Goal: Task Accomplishment & Management: Manage account settings

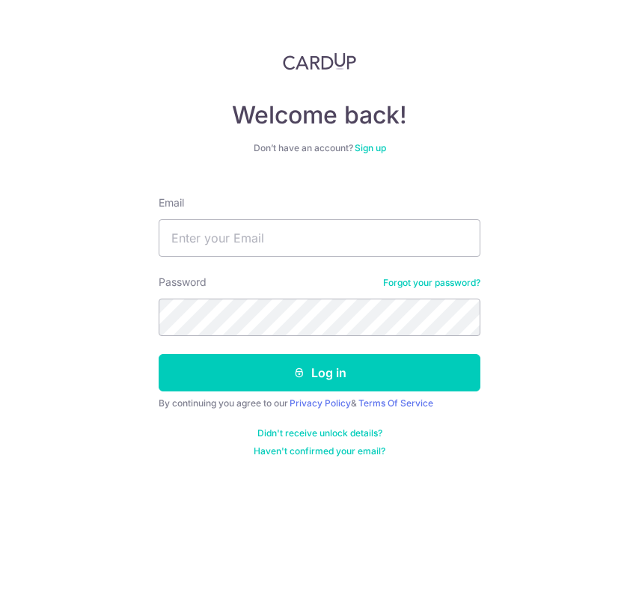
click at [209, 239] on input "Email" at bounding box center [320, 237] width 322 height 37
type input "[EMAIL_ADDRESS][DOMAIN_NAME]"
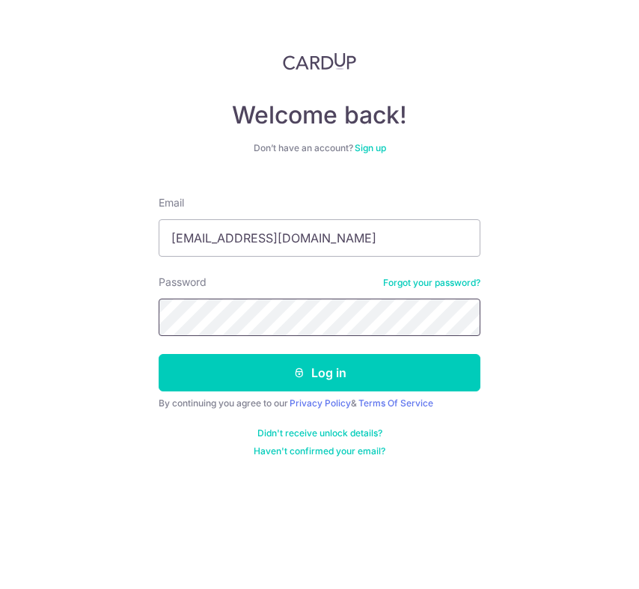
click at [159, 354] on button "Log in" at bounding box center [320, 372] width 322 height 37
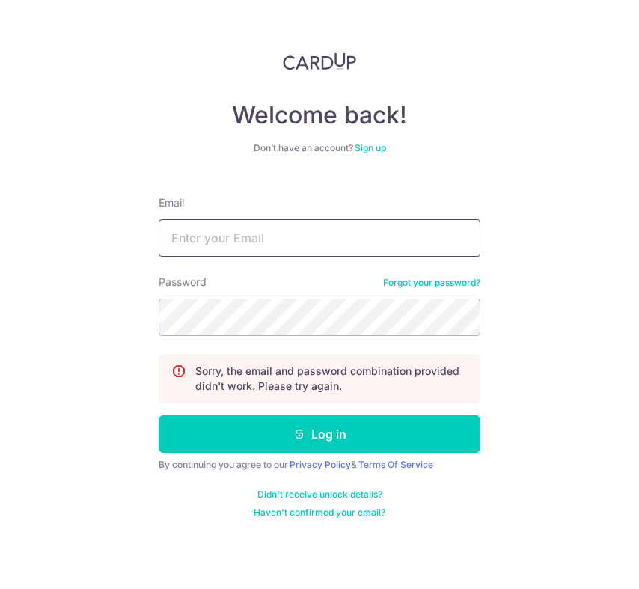
click at [248, 242] on input "Email" at bounding box center [320, 237] width 322 height 37
type input "[EMAIL_ADDRESS][DOMAIN_NAME]"
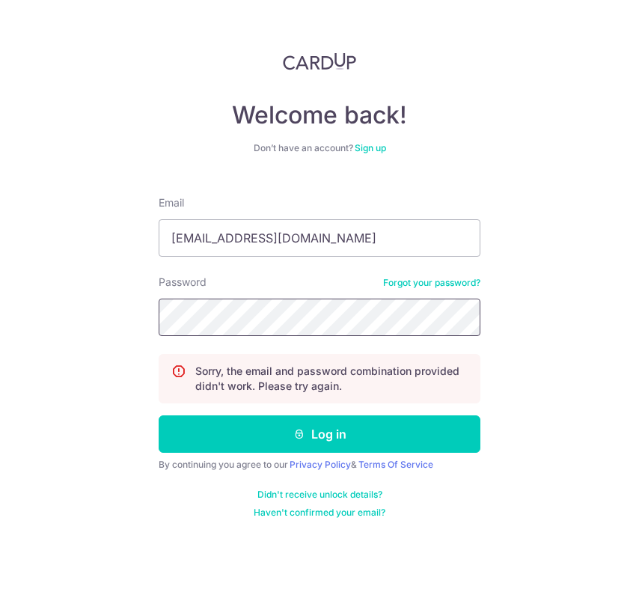
click at [159, 415] on button "Log in" at bounding box center [320, 433] width 322 height 37
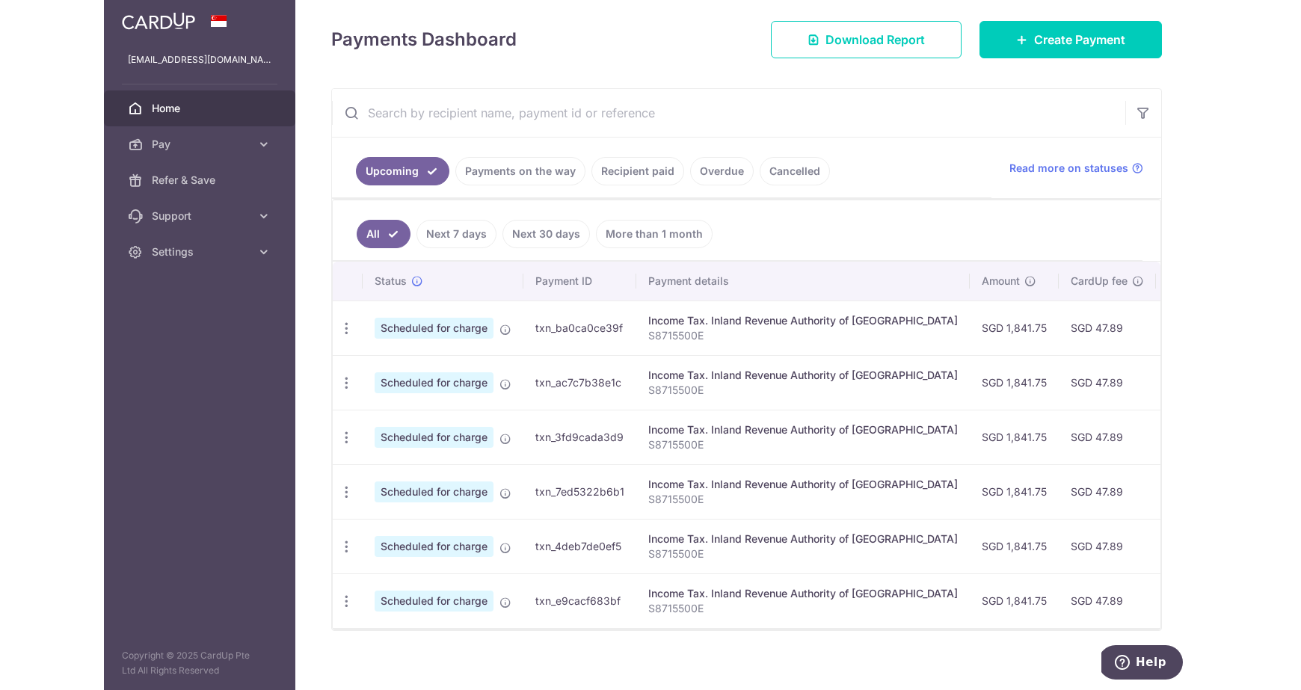
scroll to position [212, 0]
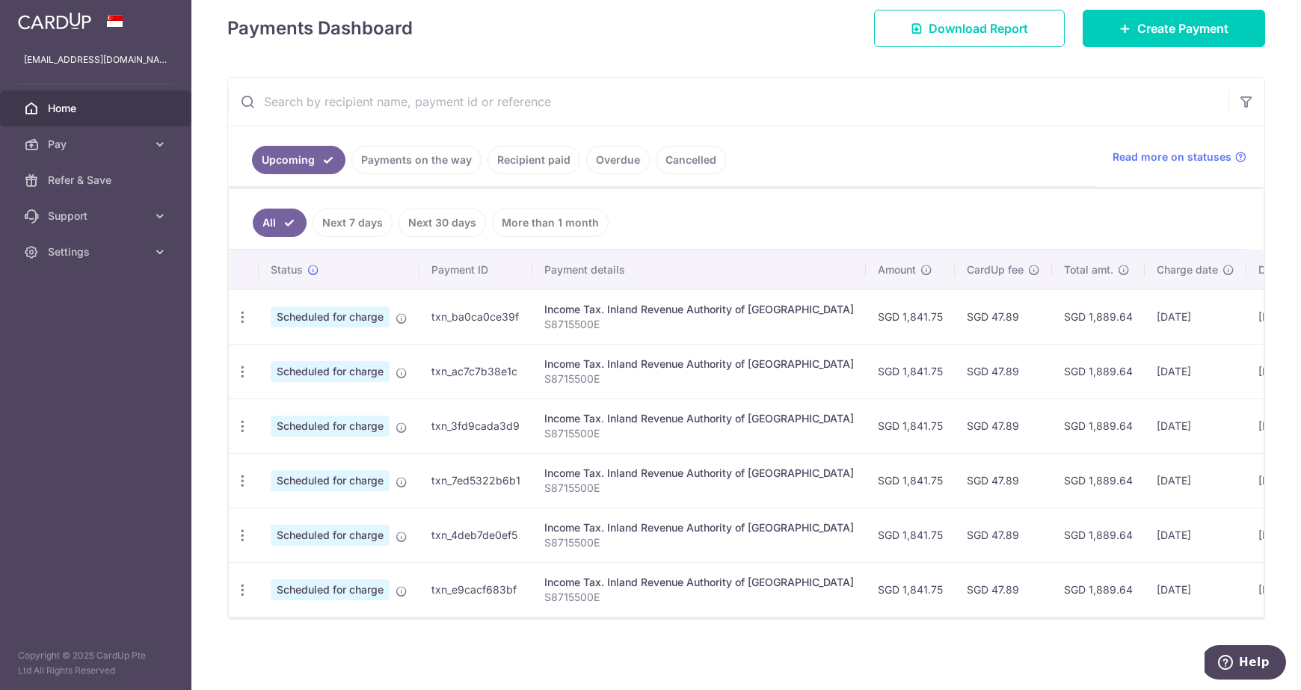
click at [422, 166] on link "Payments on the way" at bounding box center [417, 160] width 130 height 28
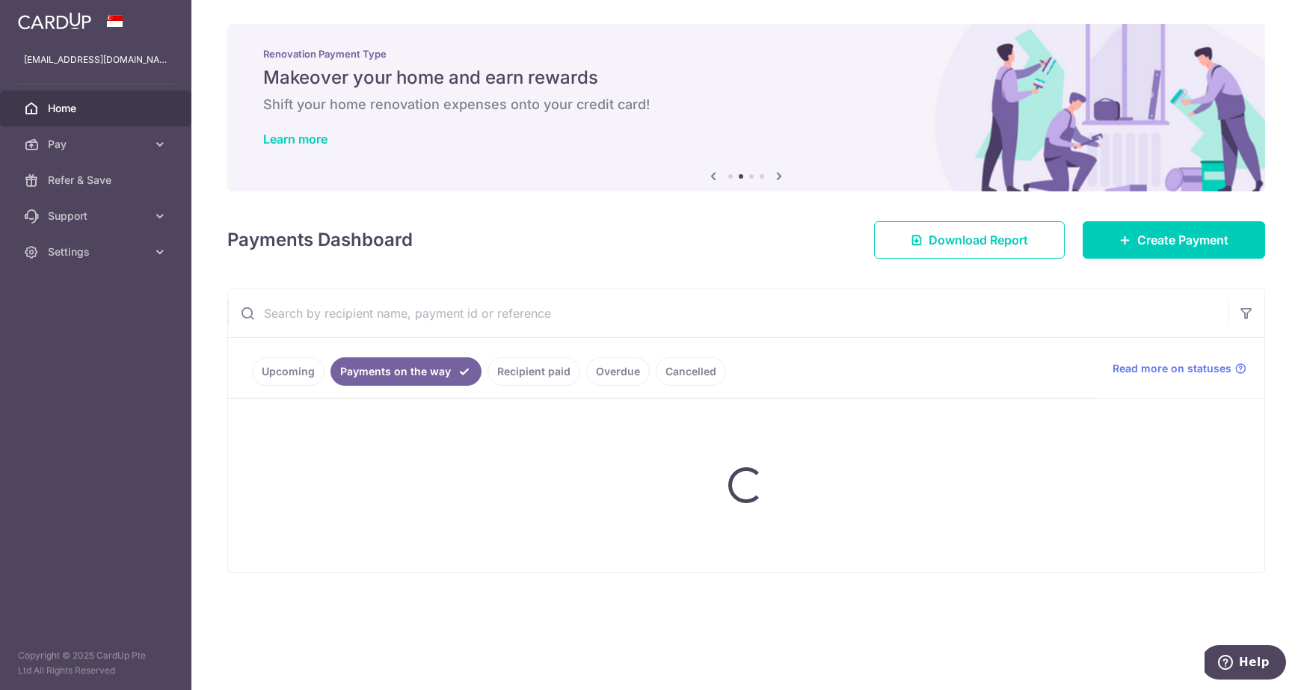
scroll to position [0, 0]
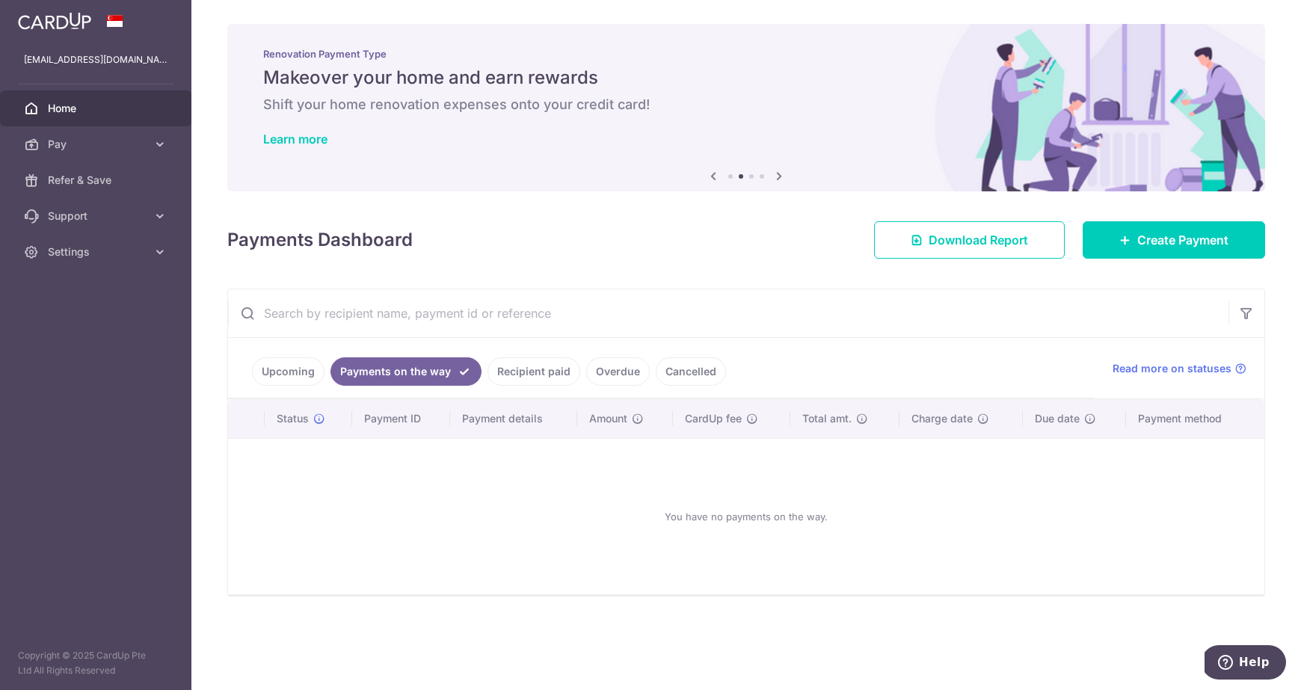
click at [298, 376] on link "Upcoming" at bounding box center [288, 372] width 73 height 28
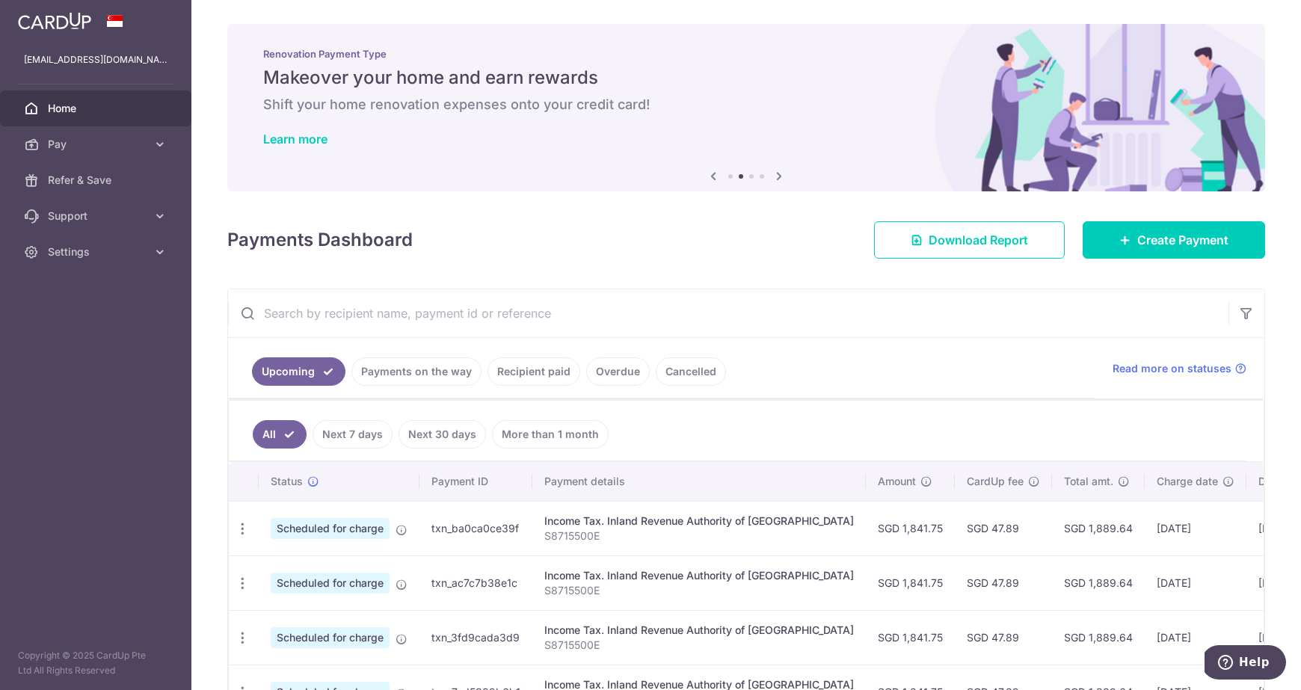
scroll to position [58, 0]
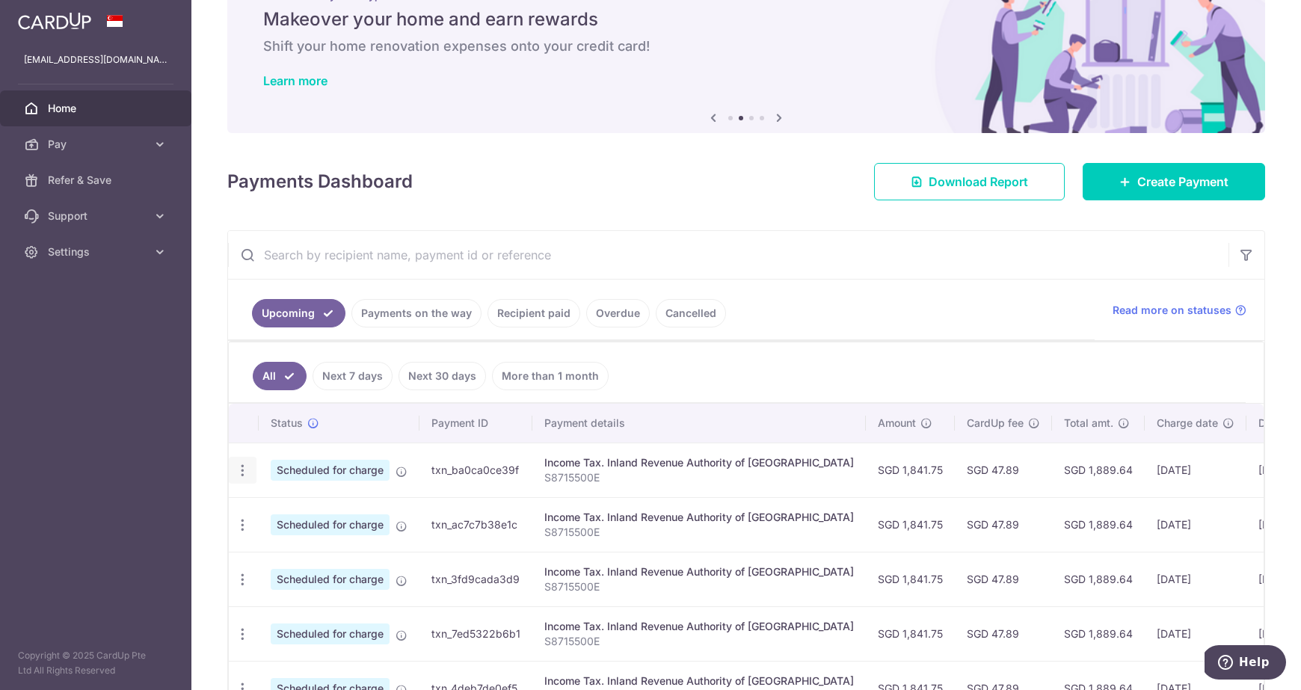
click at [241, 473] on icon "button" at bounding box center [243, 471] width 16 height 16
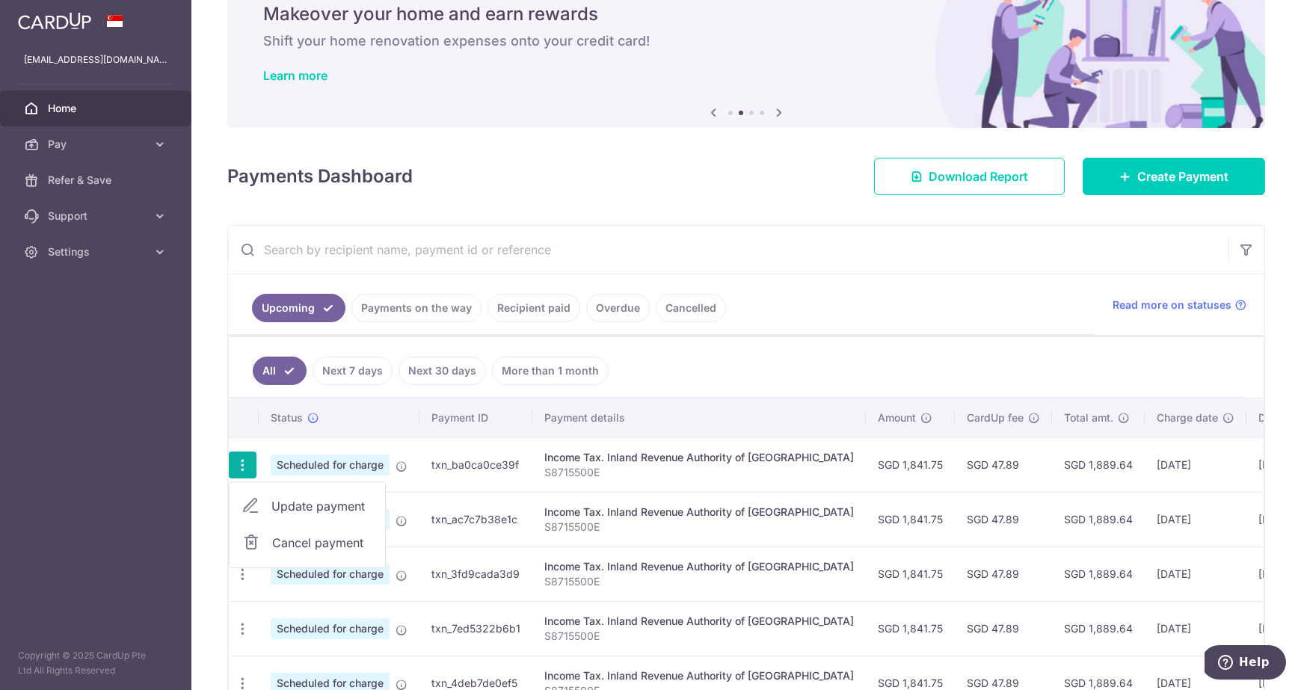
click at [295, 543] on span "Cancel payment" at bounding box center [322, 543] width 100 height 18
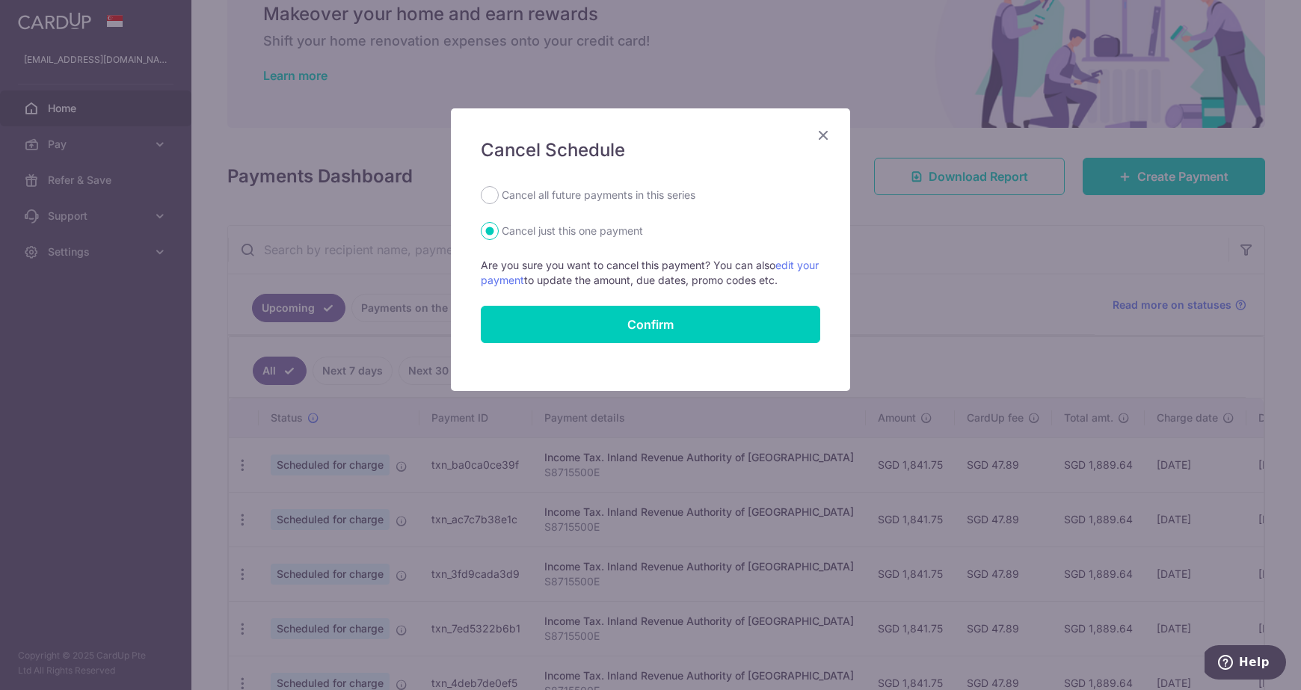
click at [638, 137] on icon "Close" at bounding box center [824, 135] width 18 height 19
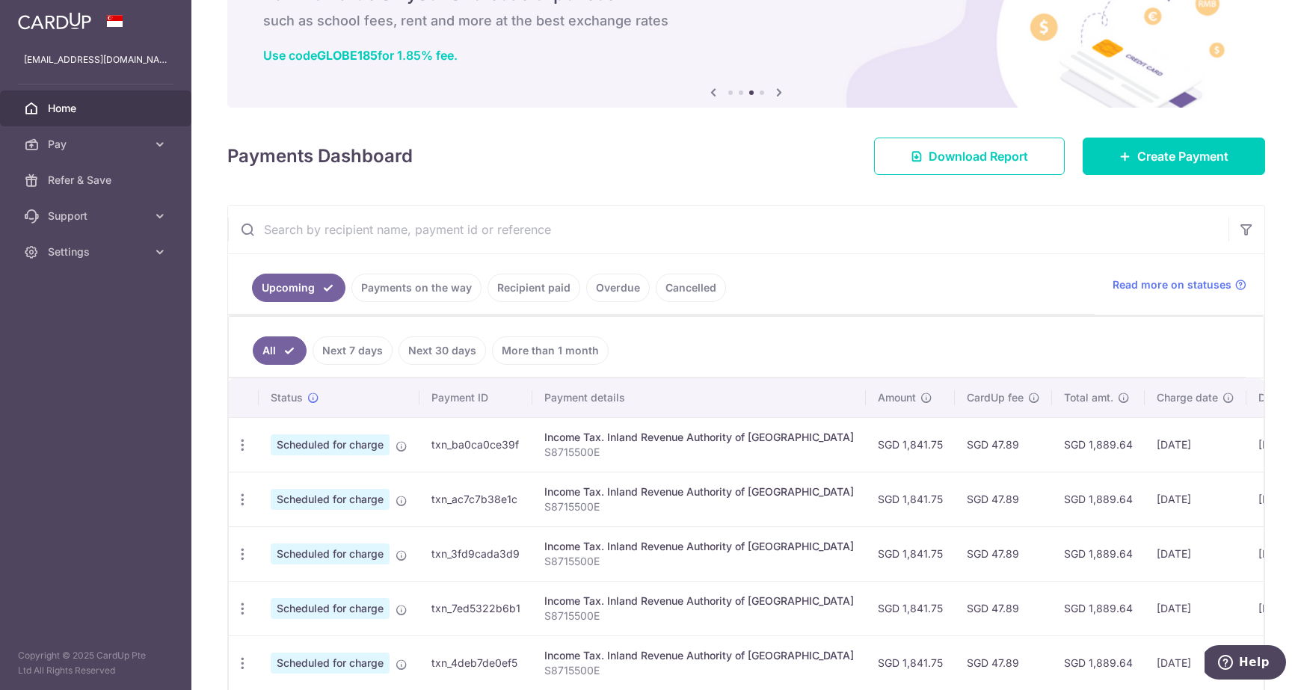
scroll to position [212, 0]
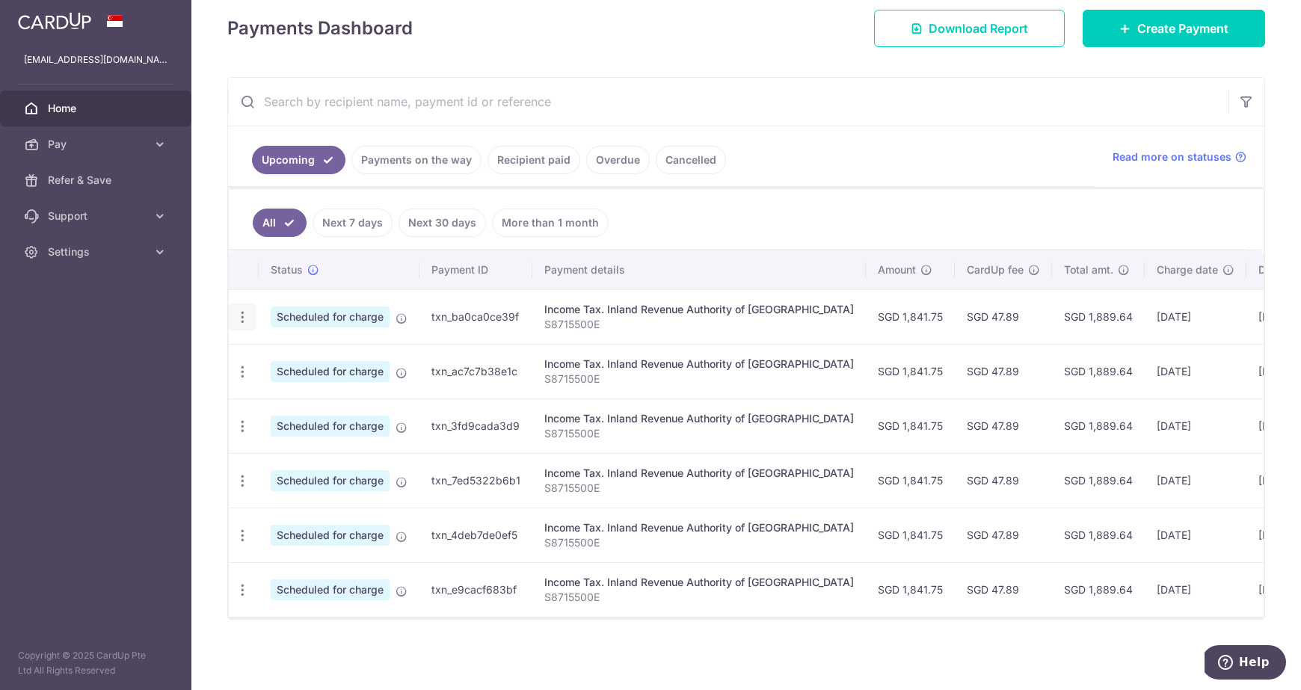
click at [243, 319] on icon "button" at bounding box center [243, 318] width 16 height 16
click at [299, 395] on span "Cancel payment" at bounding box center [322, 395] width 100 height 18
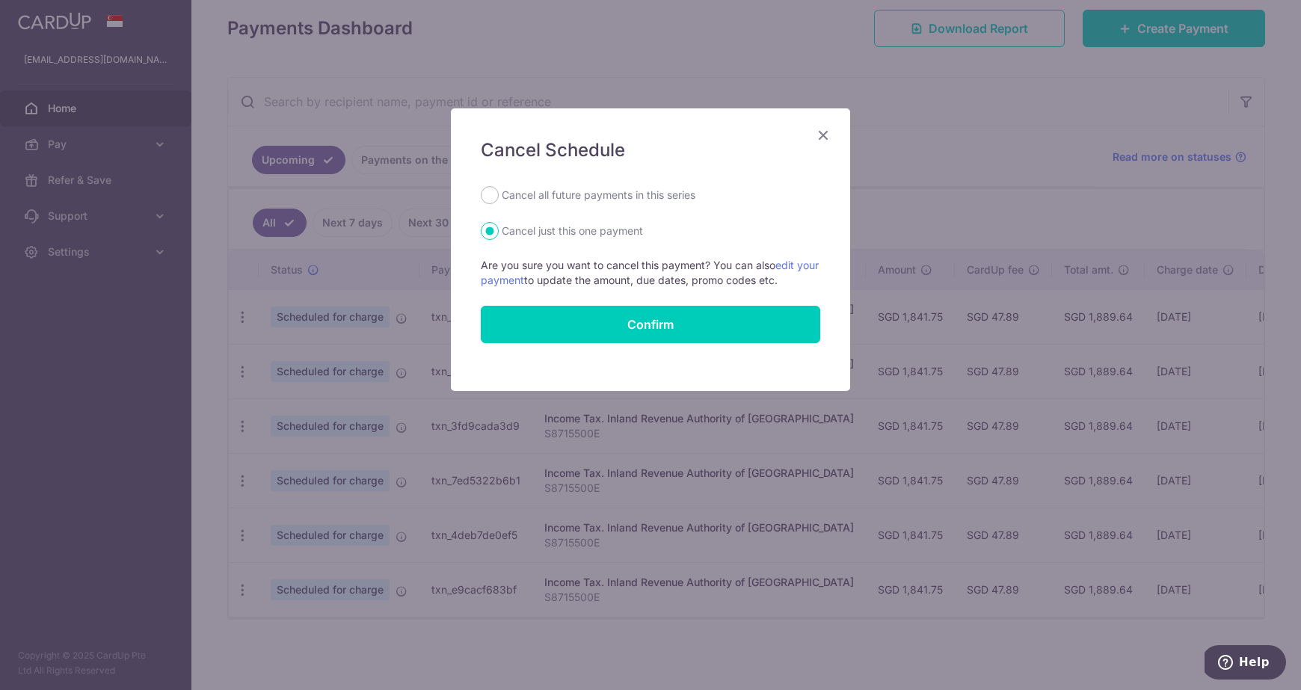
click at [580, 201] on label "Cancel all future payments in this series" at bounding box center [599, 195] width 194 height 18
click at [499, 201] on input "Cancel all future payments in this series" at bounding box center [490, 195] width 18 height 18
radio input "true"
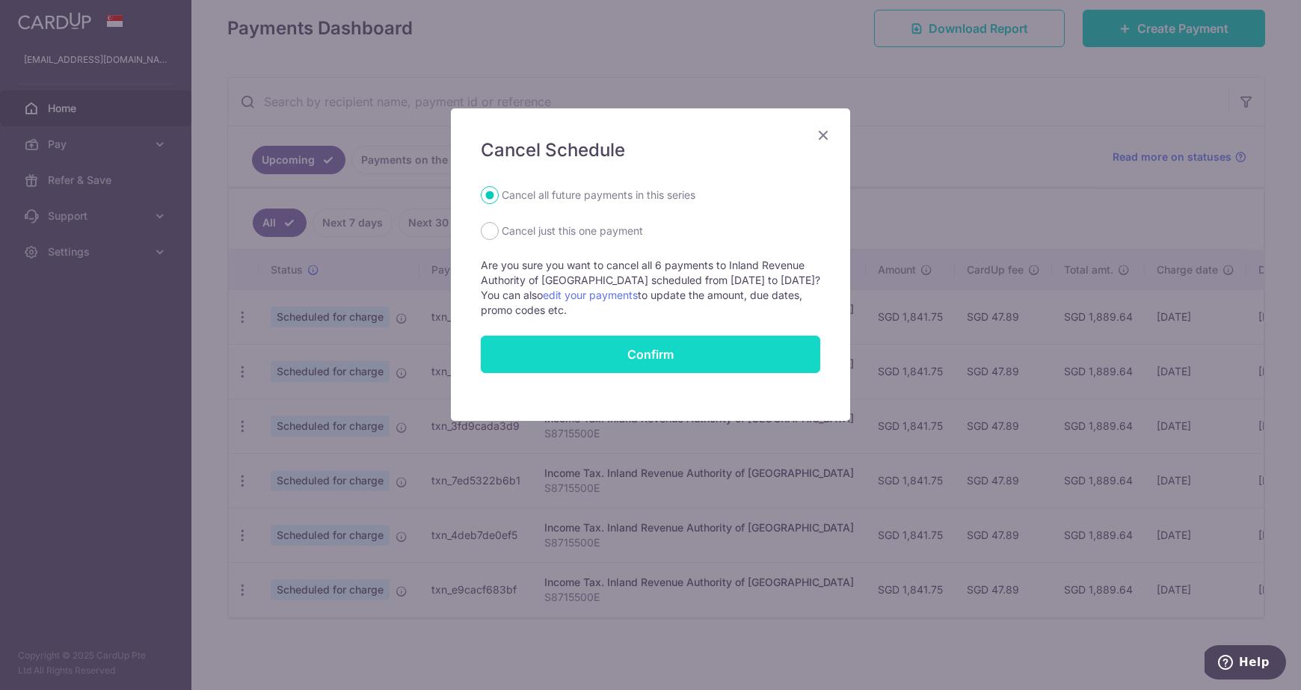
click at [619, 355] on button "Confirm" at bounding box center [651, 354] width 340 height 37
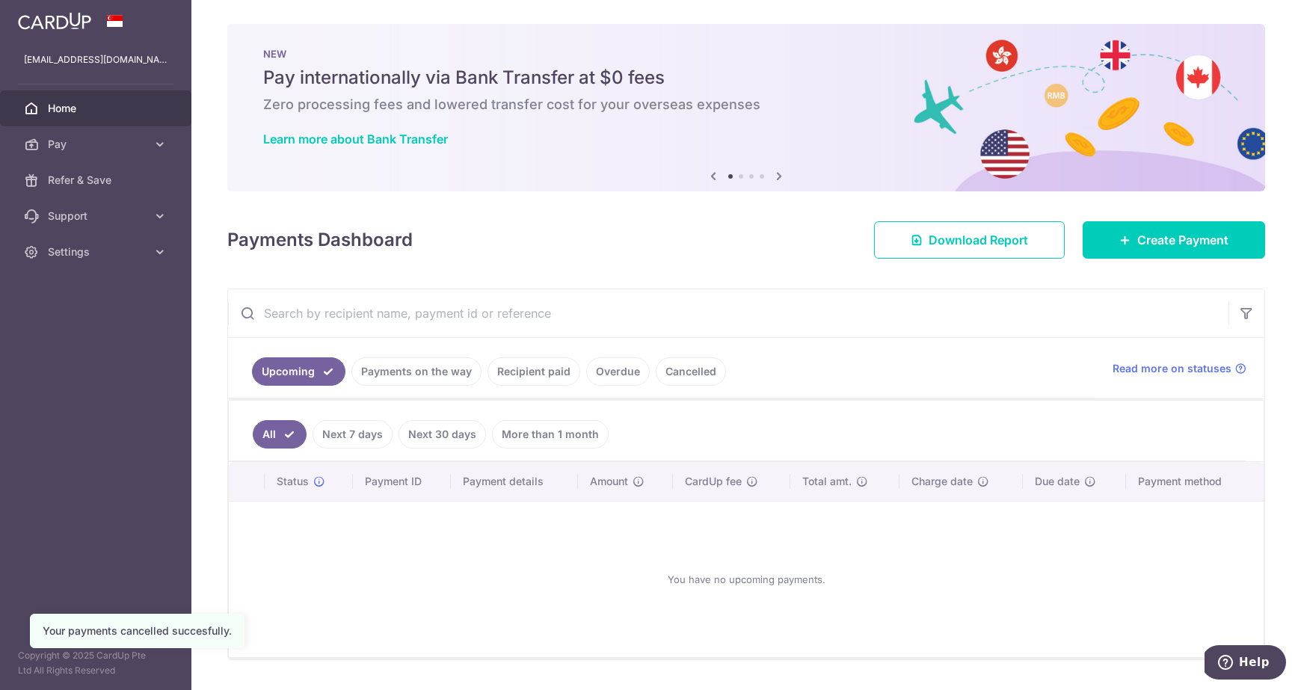
click at [530, 376] on link "Recipient paid" at bounding box center [534, 372] width 93 height 28
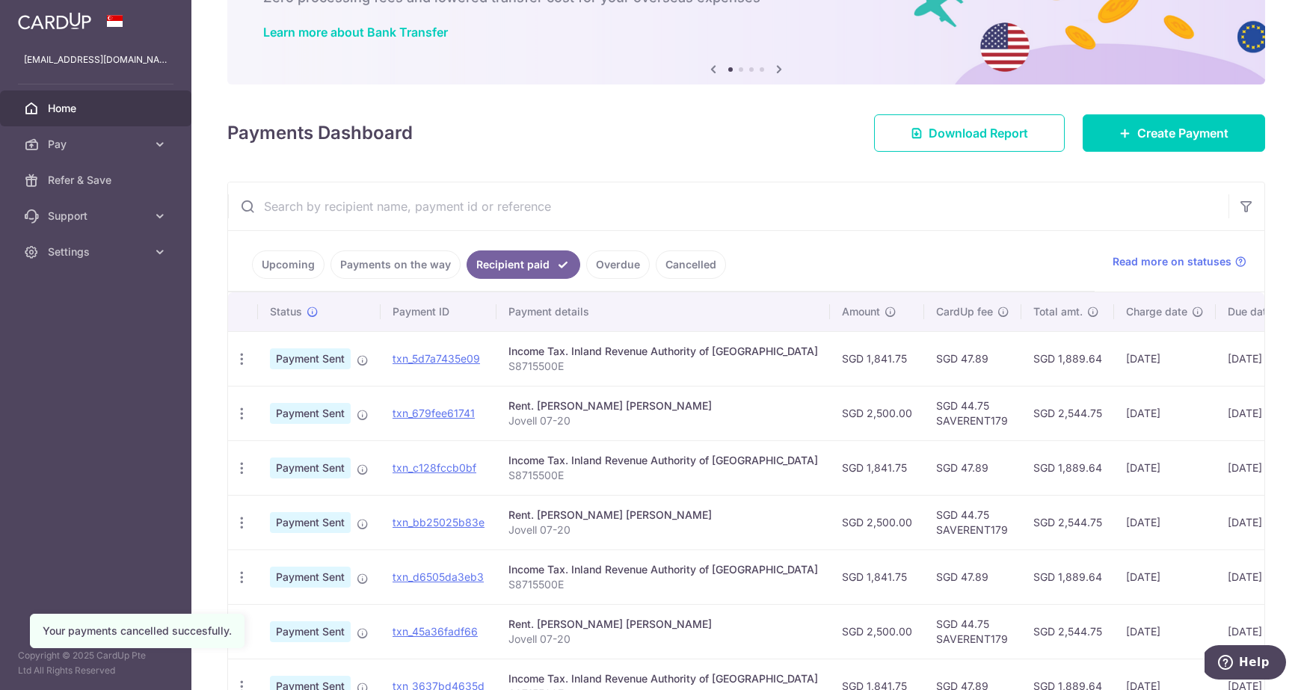
scroll to position [132, 0]
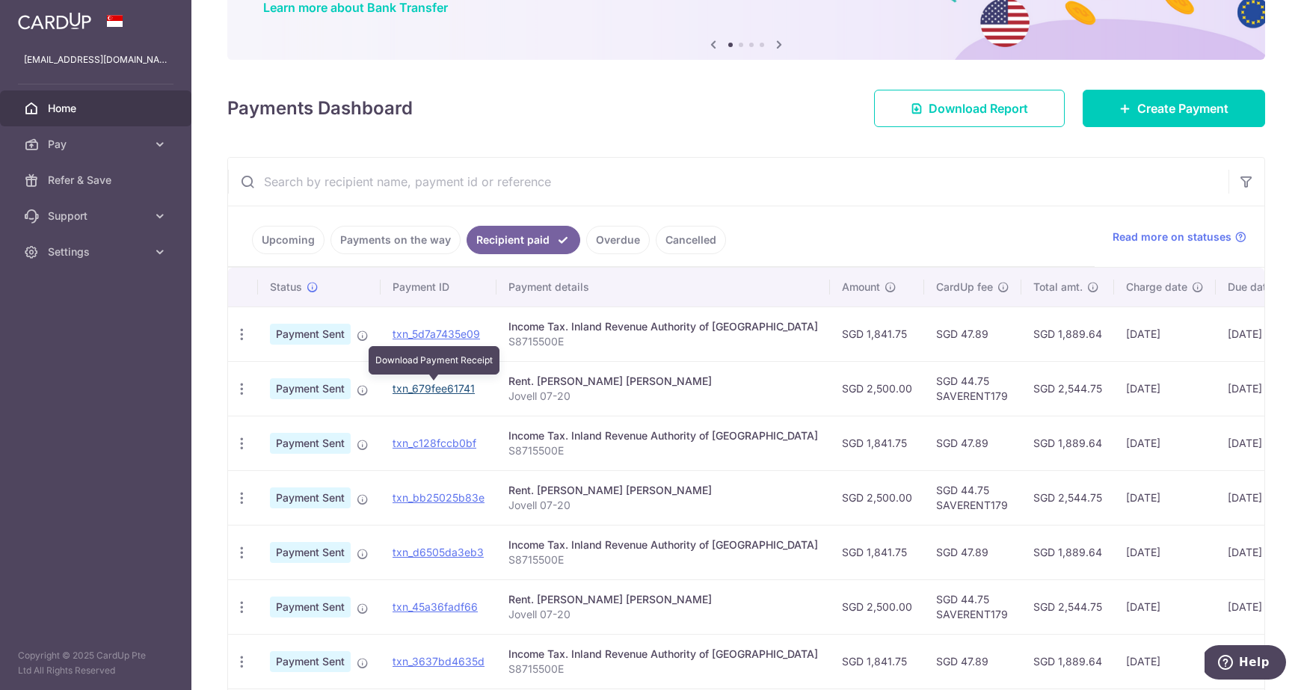
click at [428, 389] on link "txn_679fee61741" at bounding box center [434, 388] width 82 height 13
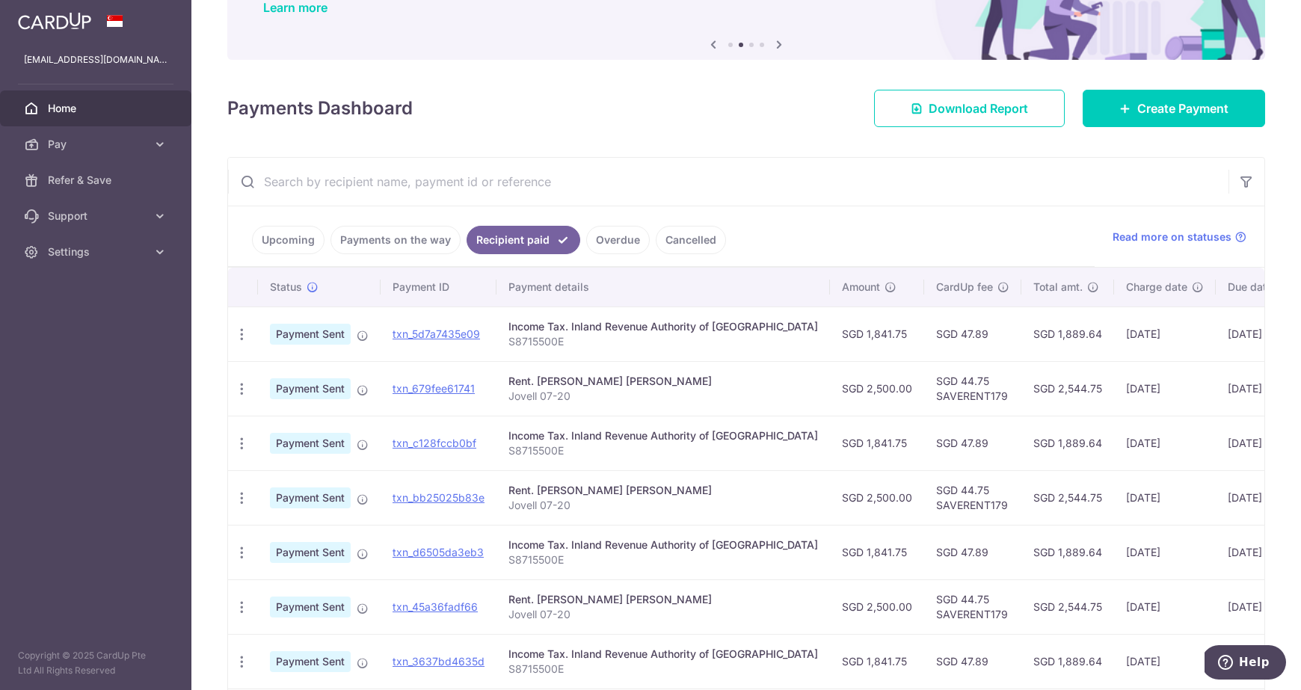
click at [297, 240] on link "Upcoming" at bounding box center [288, 240] width 73 height 28
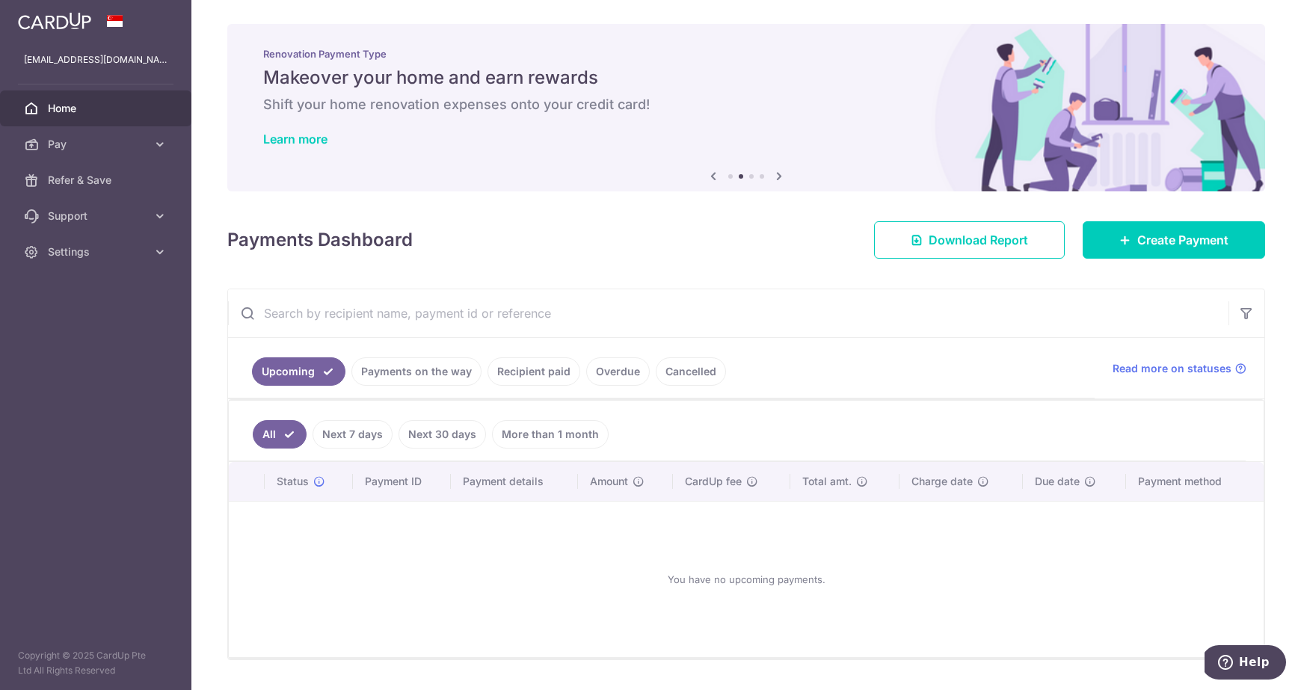
click at [46, 35] on div at bounding box center [95, 21] width 191 height 42
click at [161, 139] on icon at bounding box center [160, 144] width 15 height 15
